Goal: Information Seeking & Learning: Learn about a topic

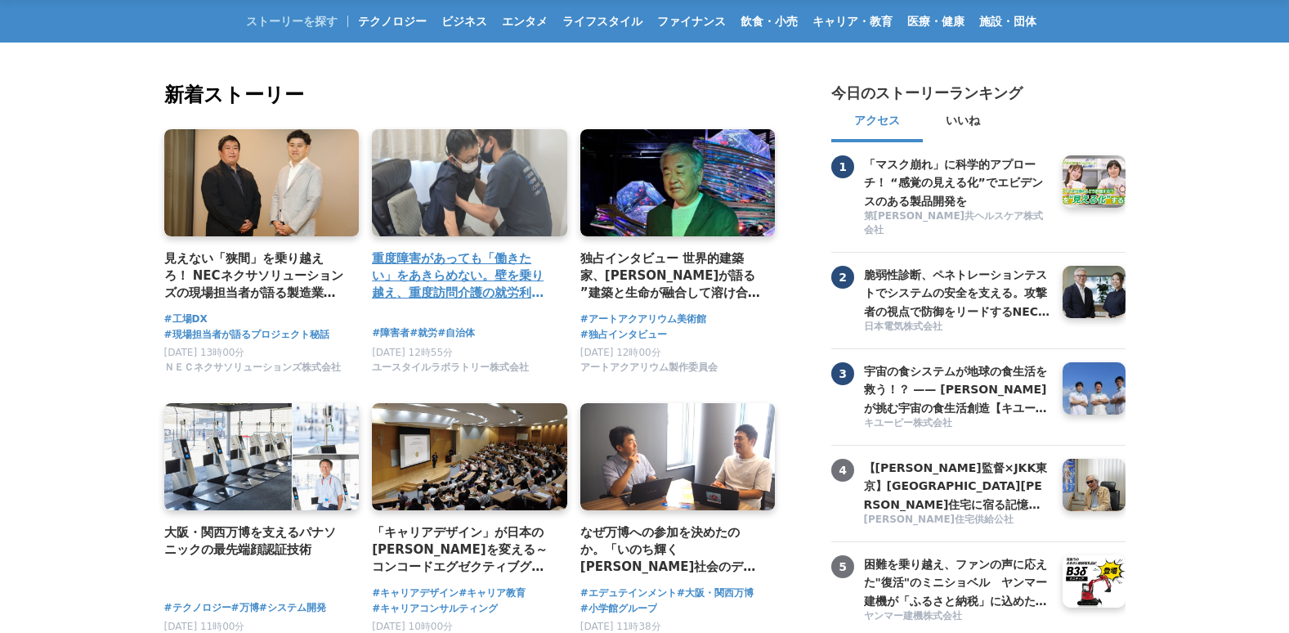
scroll to position [163, 0]
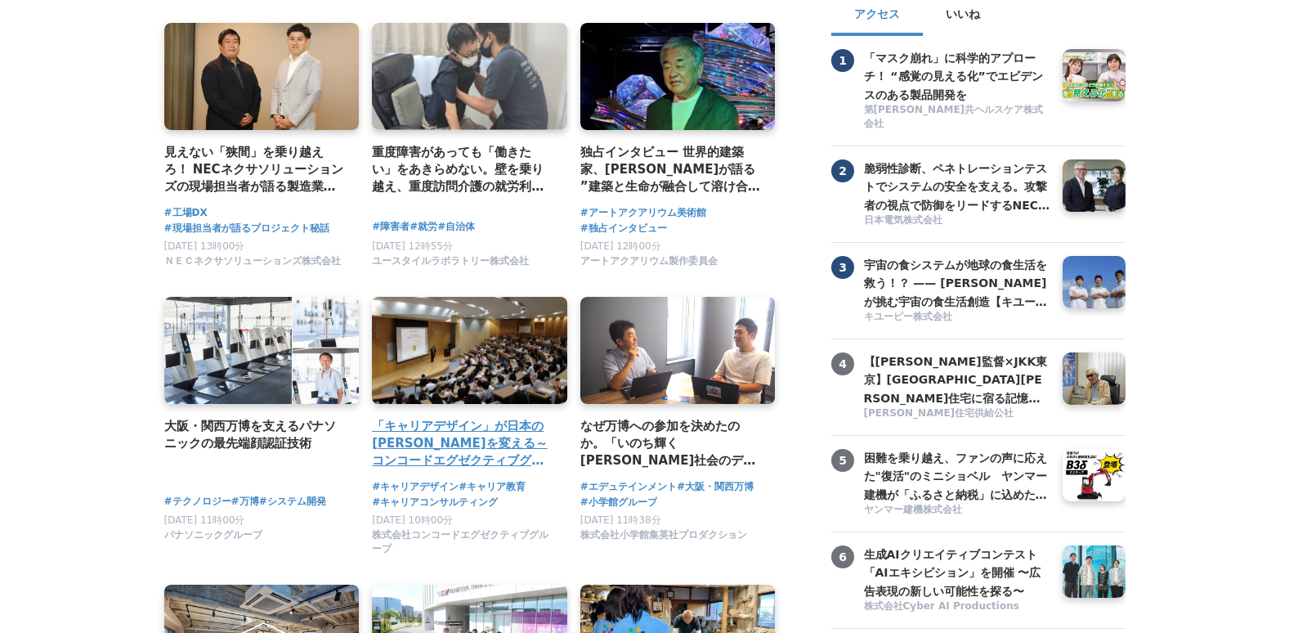
click at [474, 431] on h4 "「キャリアデザイン」が日本の[PERSON_NAME]を変える～コンコードエグゼクティブグループの挑戦" at bounding box center [463, 443] width 182 height 53
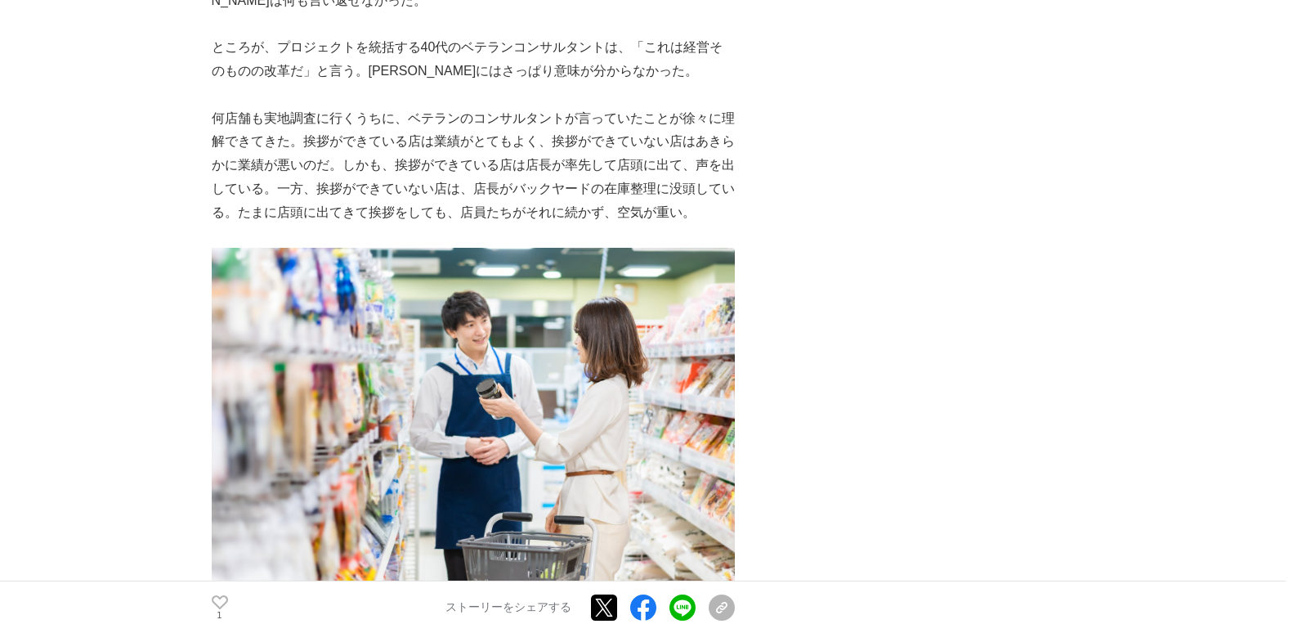
scroll to position [7110, 0]
